Goal: Task Accomplishment & Management: Manage account settings

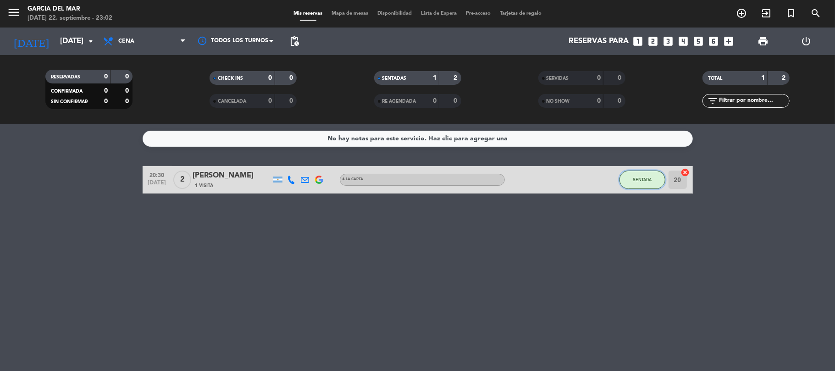
click at [648, 182] on span "SENTADA" at bounding box center [642, 179] width 19 height 5
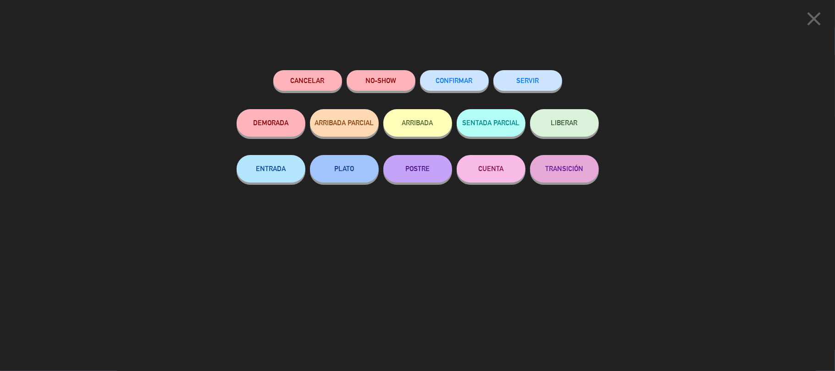
click at [390, 87] on button "NO-SHOW" at bounding box center [381, 80] width 69 height 21
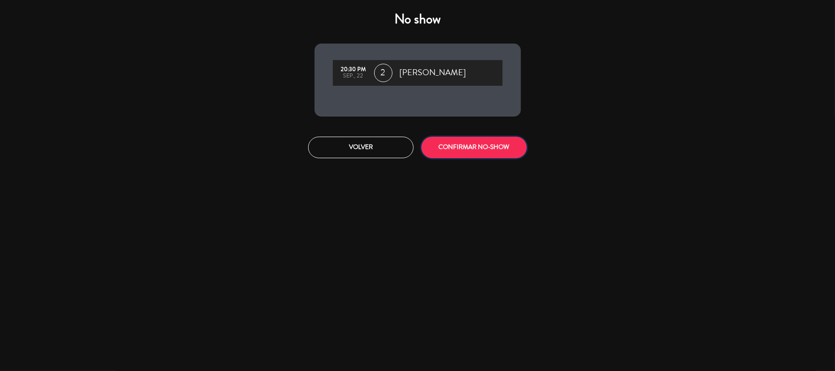
click at [515, 140] on button "CONFIRMAR NO-SHOW" at bounding box center [473, 148] width 105 height 22
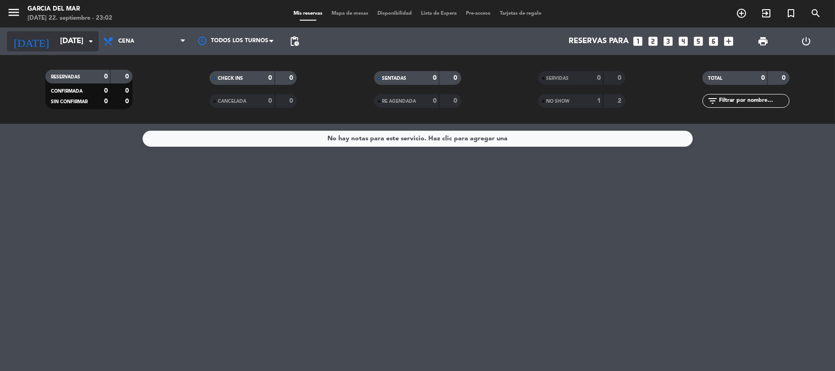
click at [92, 39] on icon "arrow_drop_down" at bounding box center [90, 41] width 11 height 11
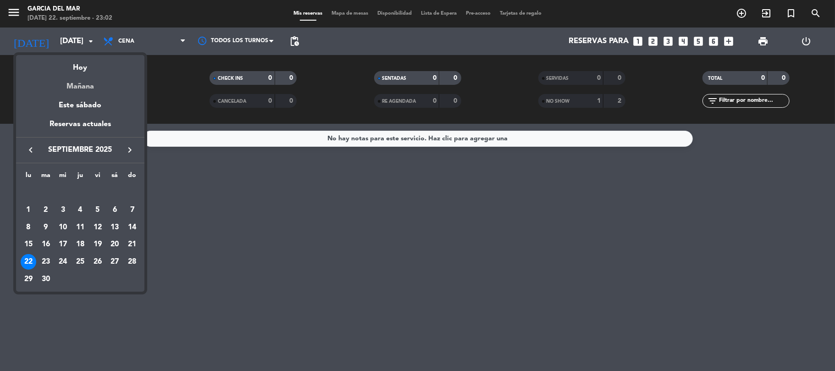
click at [69, 87] on div "Mañana" at bounding box center [80, 83] width 128 height 19
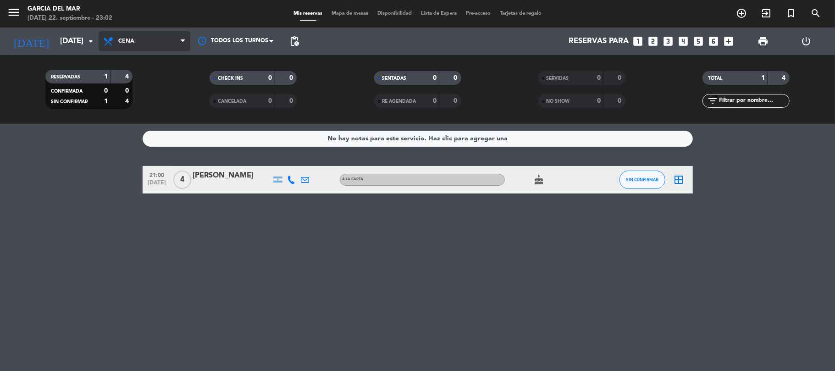
click at [147, 41] on span "Cena" at bounding box center [145, 41] width 92 height 20
click at [165, 99] on div "menu [PERSON_NAME] del Mar [DATE] 22. septiembre - 23:02 Mis reservas Mapa de m…" at bounding box center [417, 62] width 835 height 124
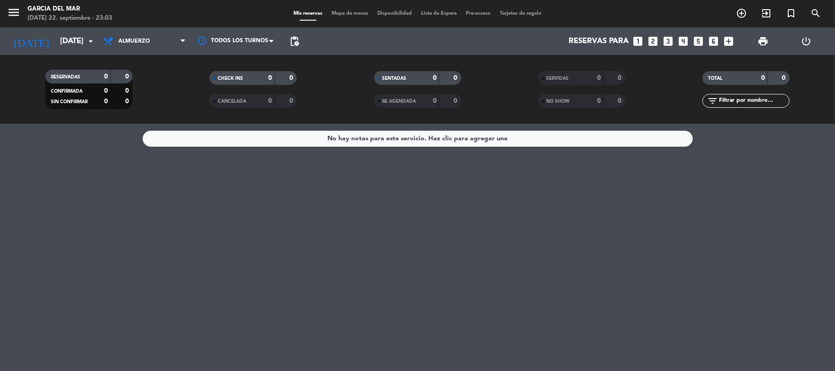
click at [138, 52] on div "Todos los servicios Brunch Almuerzo Cena Almuerzo Todos los servicios Brunch Al…" at bounding box center [145, 42] width 92 height 28
click at [136, 38] on span "Almuerzo" at bounding box center [134, 41] width 32 height 6
click at [163, 116] on div "menu [PERSON_NAME] del Mar [DATE] 22. septiembre - 23:03 Mis reservas Mapa de m…" at bounding box center [417, 62] width 835 height 124
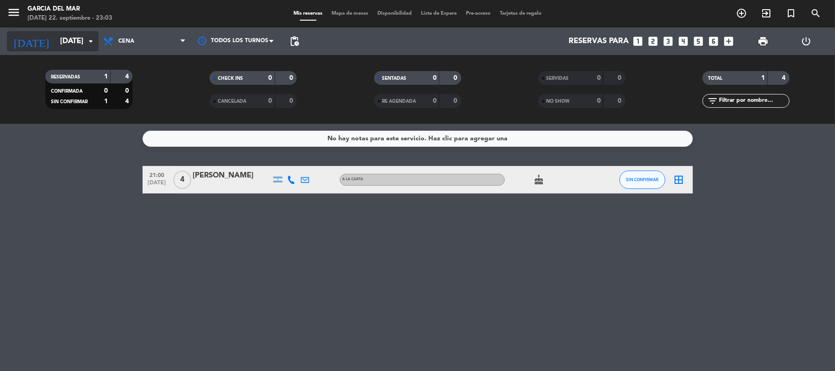
click at [85, 39] on icon "arrow_drop_down" at bounding box center [90, 41] width 11 height 11
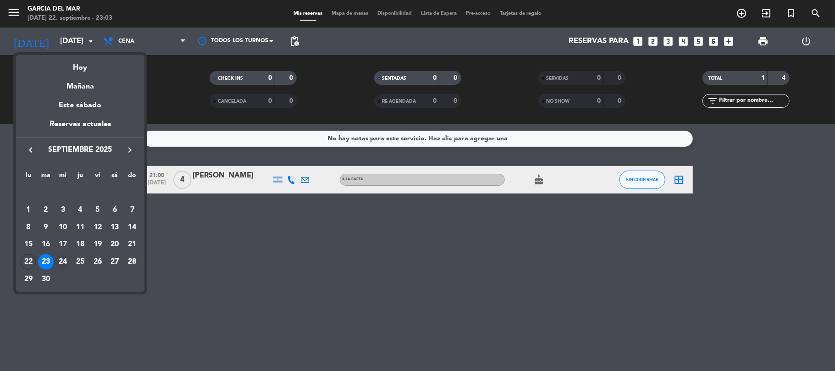
click at [59, 265] on div "24" at bounding box center [63, 262] width 16 height 16
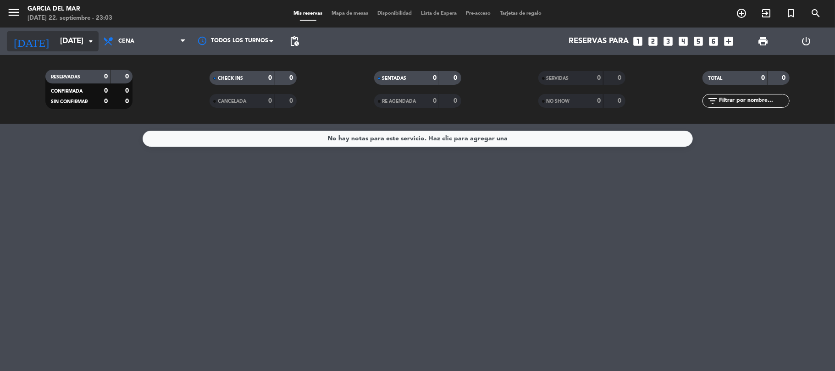
click at [66, 34] on input "[DATE]" at bounding box center [104, 42] width 99 height 18
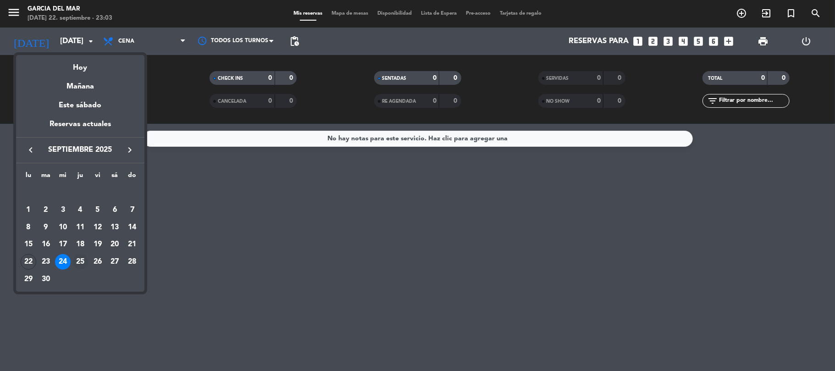
click at [83, 262] on div "25" at bounding box center [80, 262] width 16 height 16
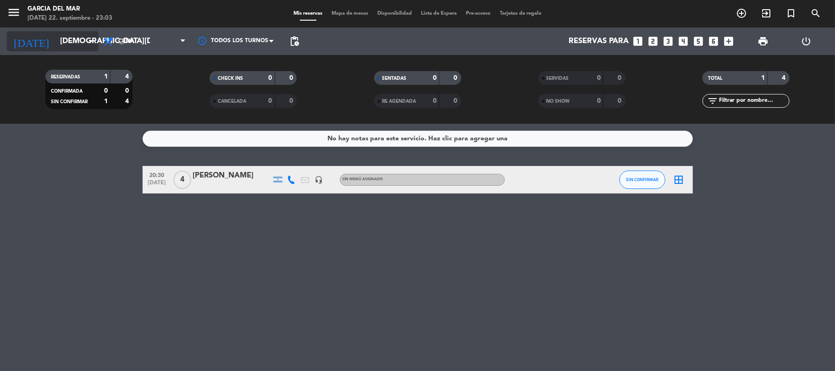
click at [55, 39] on input "[DEMOGRAPHIC_DATA][DATE]" at bounding box center [104, 42] width 99 height 18
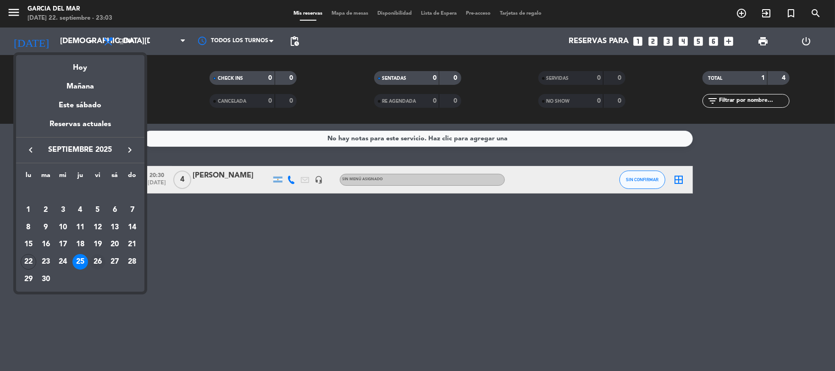
click at [94, 261] on div "26" at bounding box center [98, 262] width 16 height 16
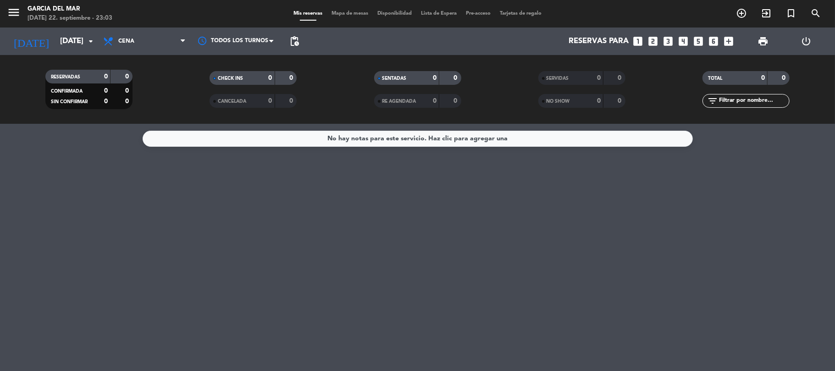
click at [65, 29] on div "[DATE] [DATE] arrow_drop_down" at bounding box center [53, 42] width 92 height 28
click at [66, 34] on input "[DATE]" at bounding box center [104, 42] width 99 height 18
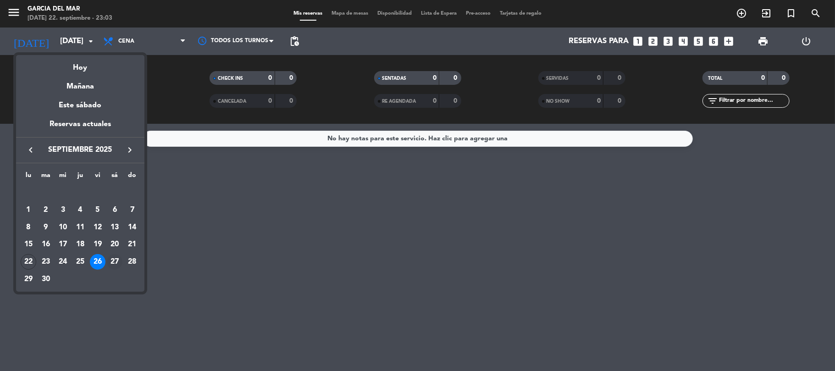
click at [112, 270] on td "27" at bounding box center [114, 261] width 17 height 17
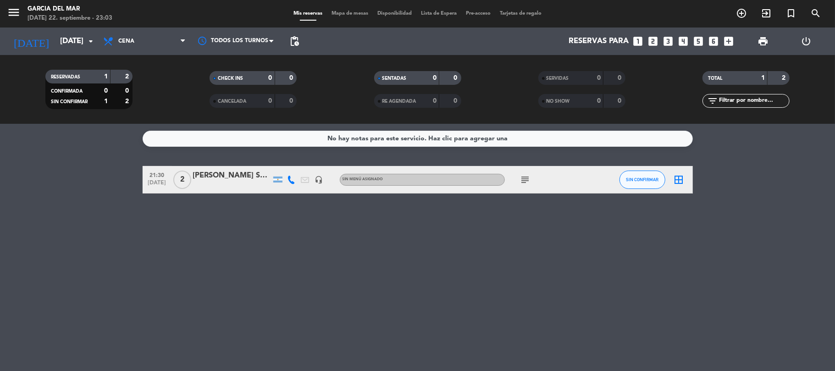
click at [70, 52] on div "[DATE] [DATE] arrow_drop_down" at bounding box center [53, 42] width 92 height 28
click at [66, 38] on input "[DATE]" at bounding box center [104, 42] width 99 height 18
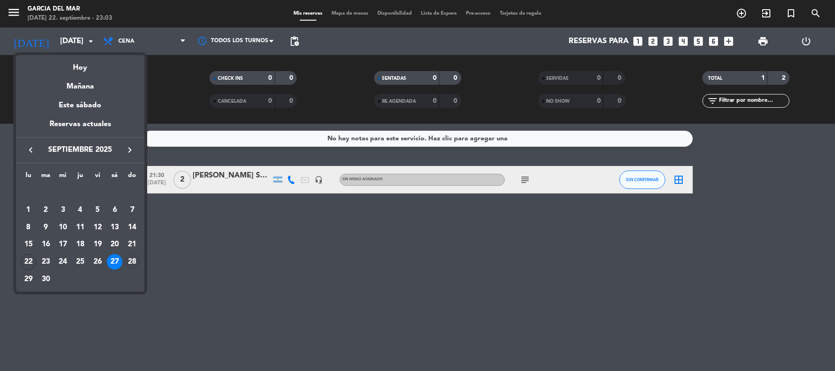
click at [136, 260] on div "28" at bounding box center [132, 262] width 16 height 16
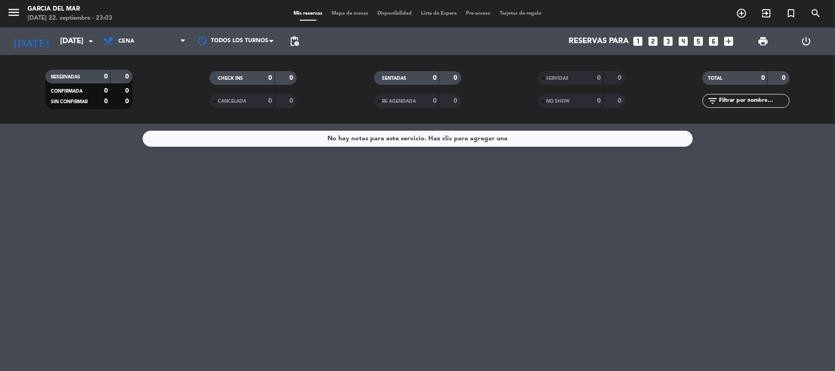
click at [72, 28] on div "[DATE] [DATE] arrow_drop_down" at bounding box center [53, 42] width 92 height 28
click at [74, 35] on input "[DATE]" at bounding box center [104, 42] width 99 height 18
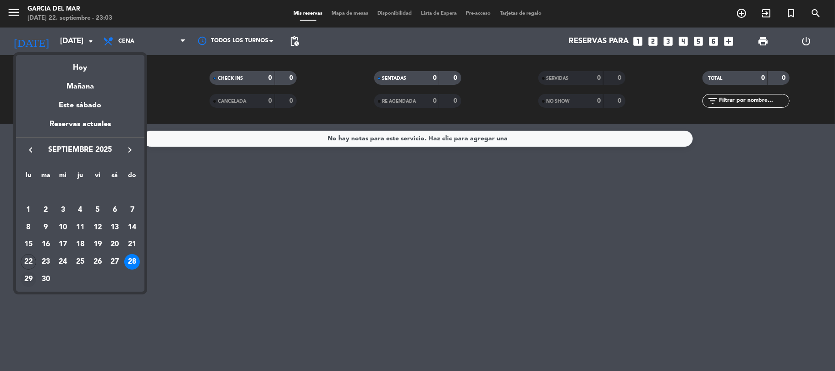
click at [28, 277] on div "29" at bounding box center [29, 279] width 16 height 16
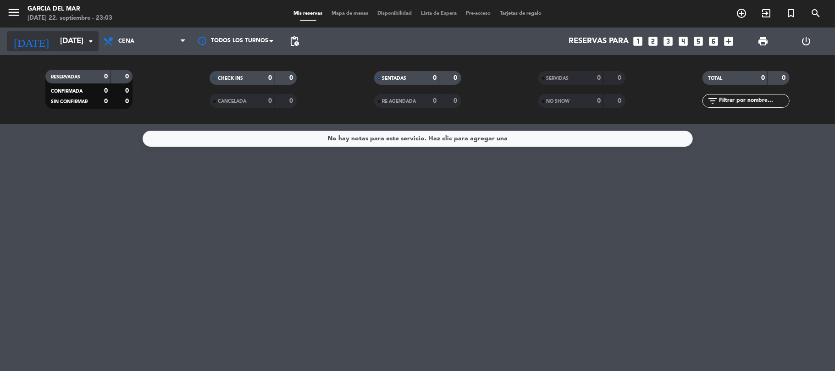
click at [60, 43] on input "[DATE]" at bounding box center [104, 42] width 99 height 18
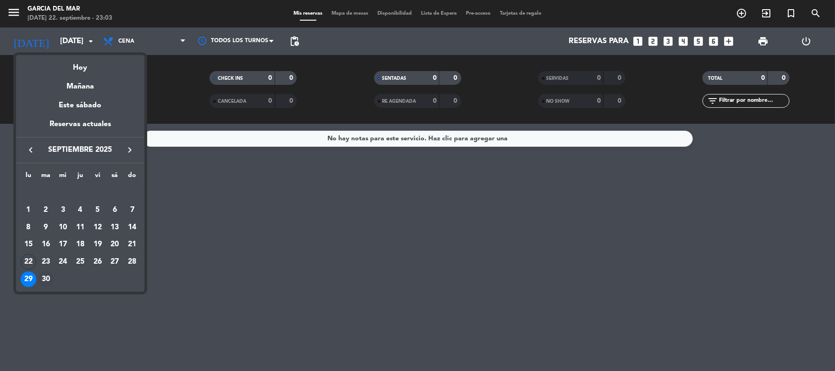
click at [39, 279] on div "30" at bounding box center [46, 279] width 16 height 16
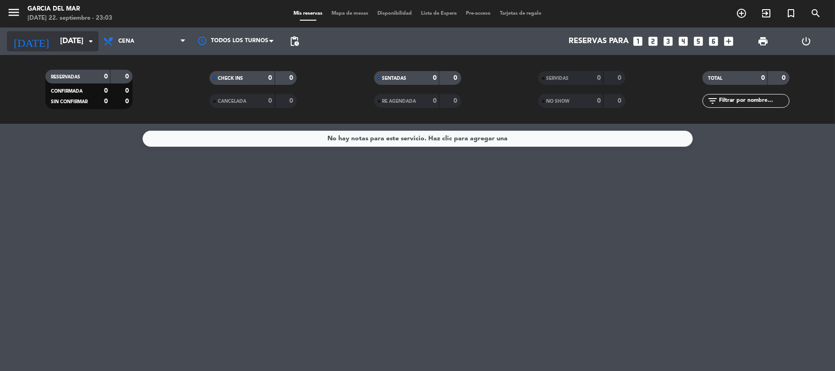
click at [86, 48] on input "[DATE]" at bounding box center [104, 42] width 99 height 18
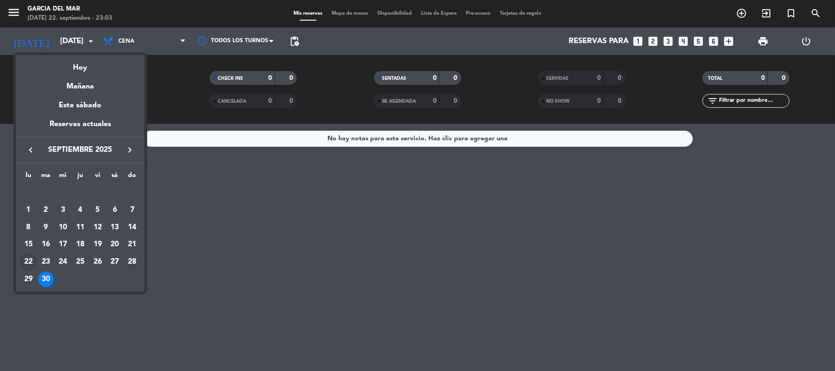
click at [31, 260] on div "22" at bounding box center [29, 262] width 16 height 16
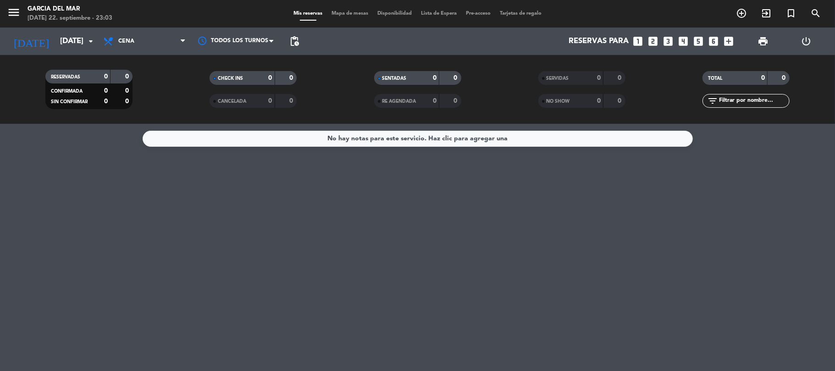
type input "[DATE]"
